Goal: Use online tool/utility: Utilize a website feature to perform a specific function

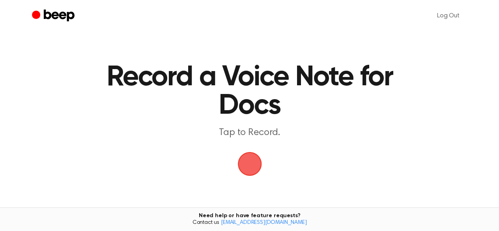
click at [255, 178] on span "button" at bounding box center [249, 163] width 37 height 37
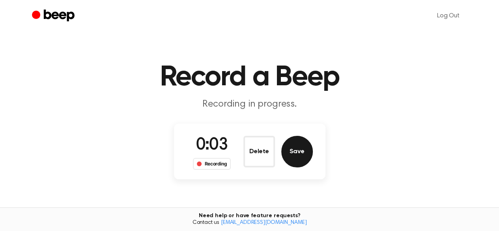
click at [295, 158] on button "Save" at bounding box center [297, 152] width 32 height 32
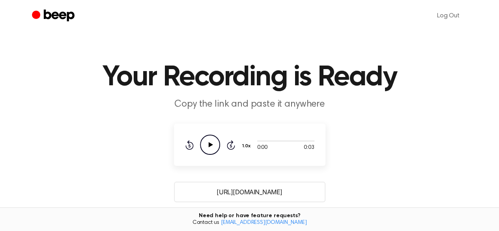
click at [218, 144] on icon "Play Audio" at bounding box center [210, 145] width 20 height 20
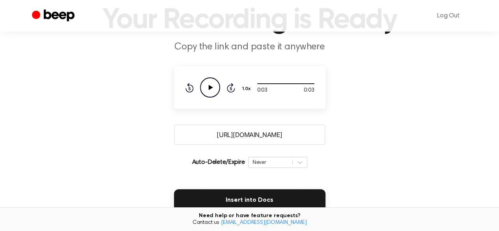
scroll to position [58, 0]
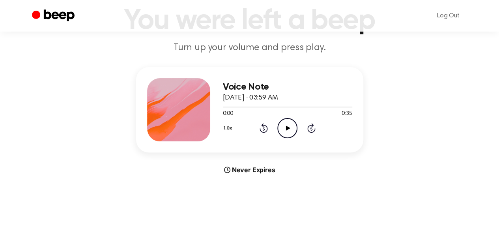
scroll to position [57, 0]
click at [292, 131] on icon "Play Audio" at bounding box center [288, 128] width 20 height 20
click at [292, 131] on icon "Pause Audio" at bounding box center [288, 128] width 20 height 20
click at [285, 135] on icon "Pause Audio" at bounding box center [288, 128] width 20 height 20
